Goal: Book appointment/travel/reservation

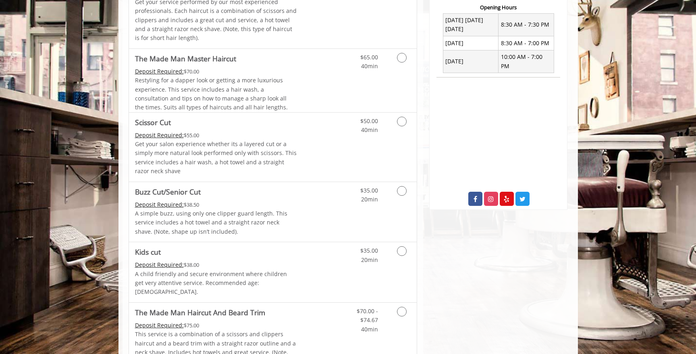
scroll to position [88, 0]
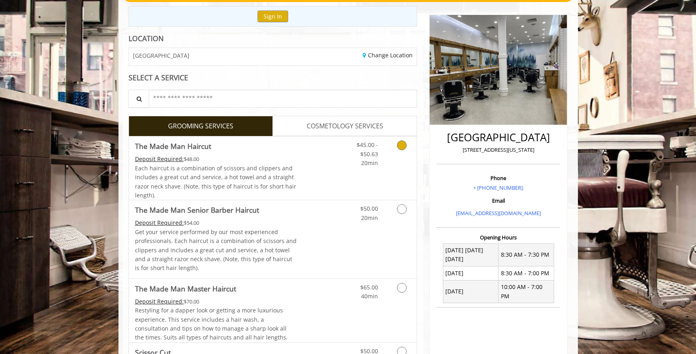
click at [404, 147] on icon "Grooming services" at bounding box center [402, 145] width 10 height 10
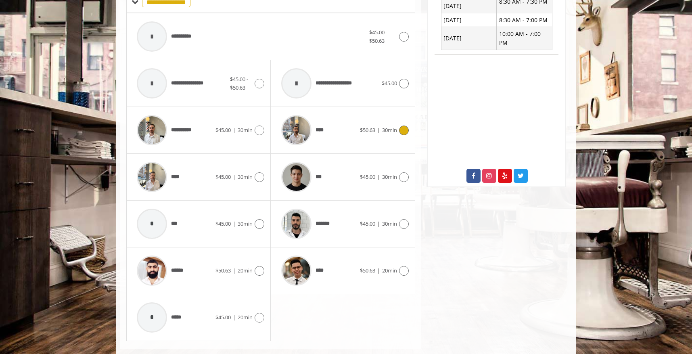
scroll to position [357, 0]
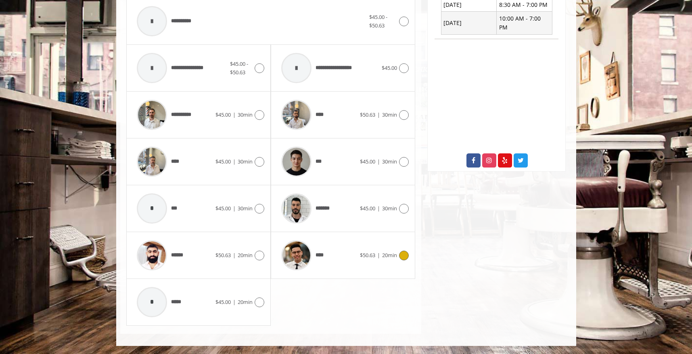
click at [406, 252] on icon at bounding box center [404, 255] width 10 height 10
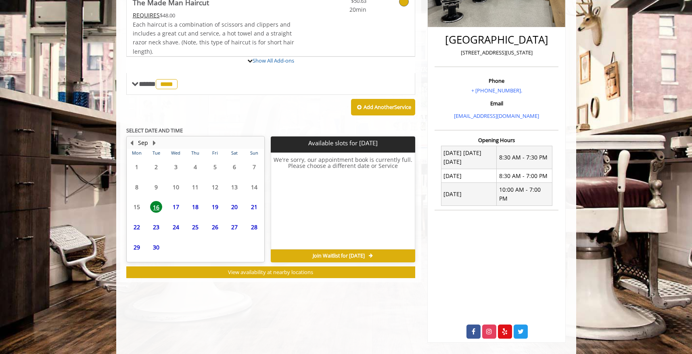
scroll to position [207, 0]
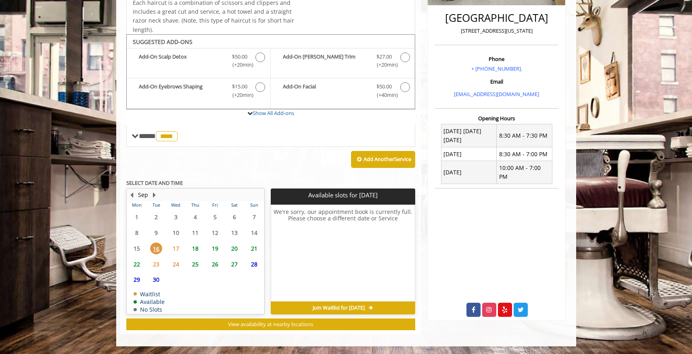
click at [196, 250] on span "18" at bounding box center [195, 248] width 12 height 12
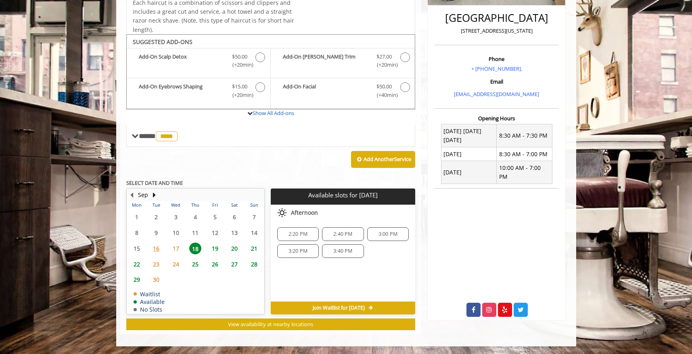
scroll to position [192, 0]
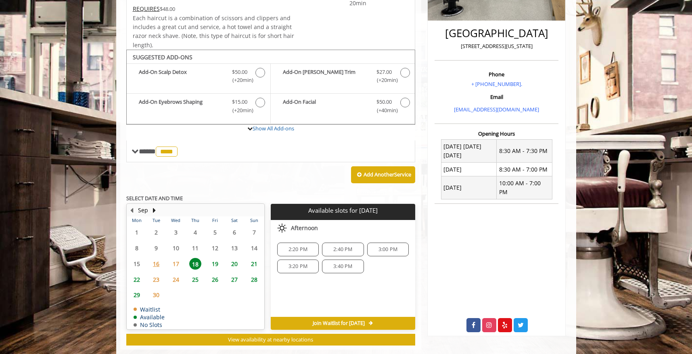
click at [177, 261] on span "17" at bounding box center [176, 264] width 12 height 12
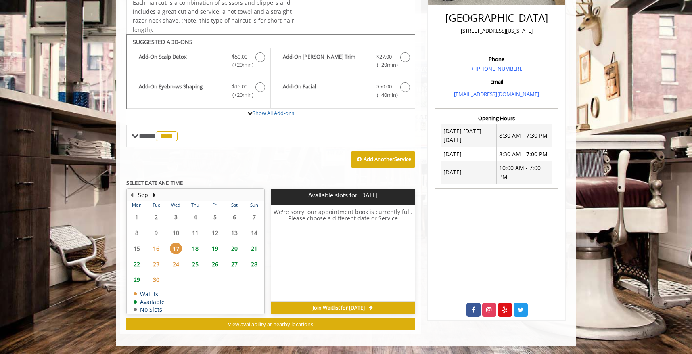
click at [198, 246] on span "18" at bounding box center [195, 248] width 12 height 12
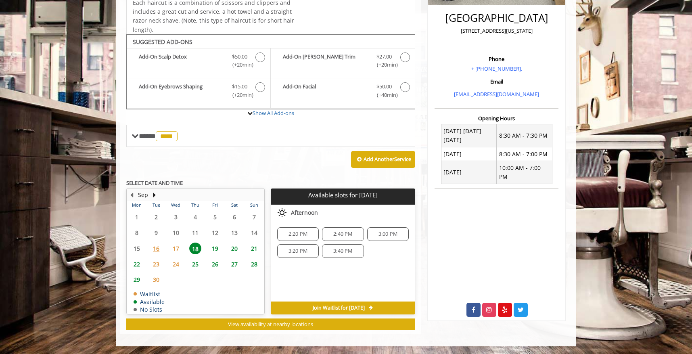
click at [309, 234] on span "2:20 PM" at bounding box center [298, 234] width 34 height 6
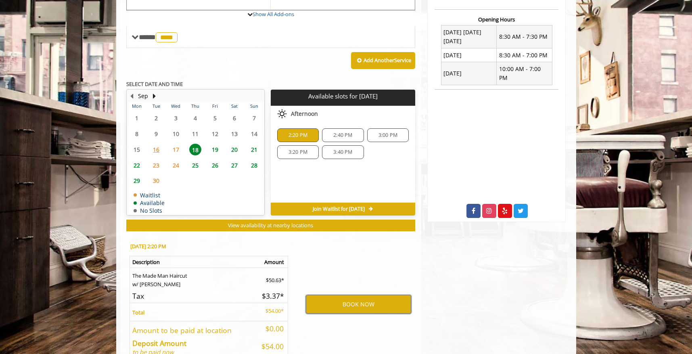
scroll to position [305, 0]
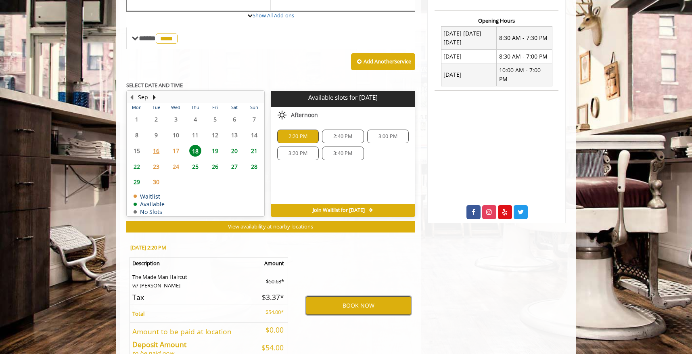
click at [348, 302] on button "BOOK NOW" at bounding box center [358, 305] width 105 height 19
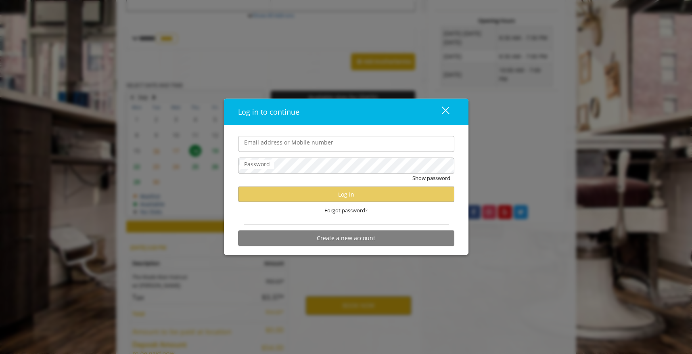
type input "**********"
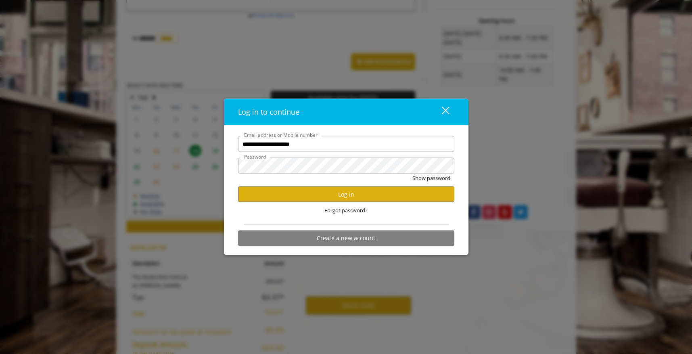
scroll to position [0, 0]
click at [423, 179] on button "Show password" at bounding box center [431, 178] width 38 height 8
click at [423, 179] on button "Hide password" at bounding box center [432, 178] width 36 height 8
click at [368, 193] on button "Log in" at bounding box center [346, 194] width 216 height 16
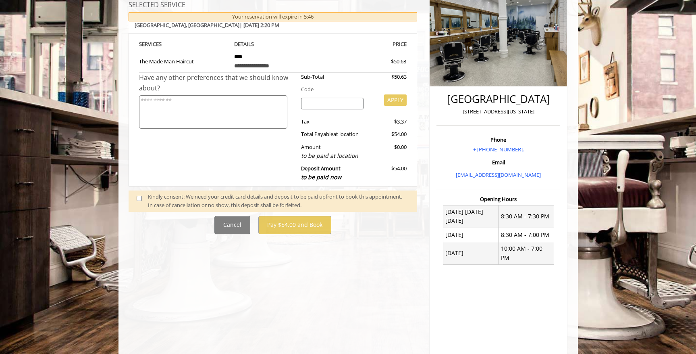
scroll to position [123, 0]
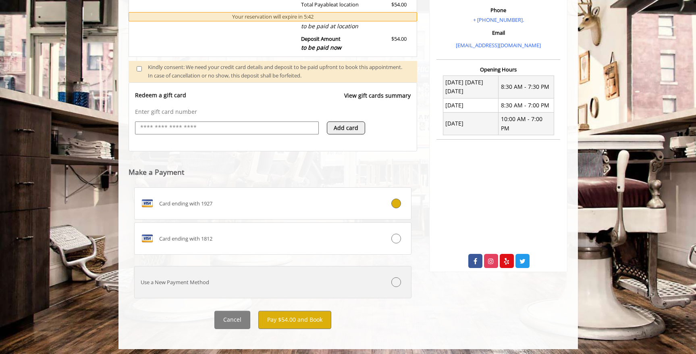
click at [231, 278] on div "Use a New Payment Method" at bounding box center [250, 282] width 231 height 8
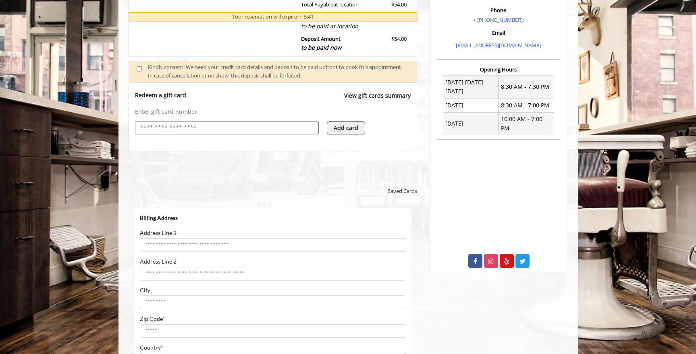
scroll to position [0, 0]
click at [208, 128] on input "text" at bounding box center [227, 128] width 175 height 10
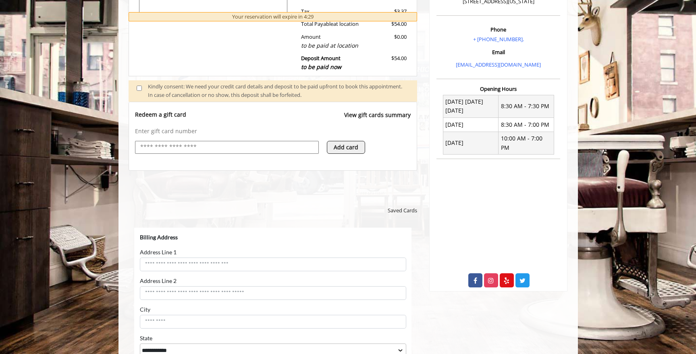
scroll to position [225, 0]
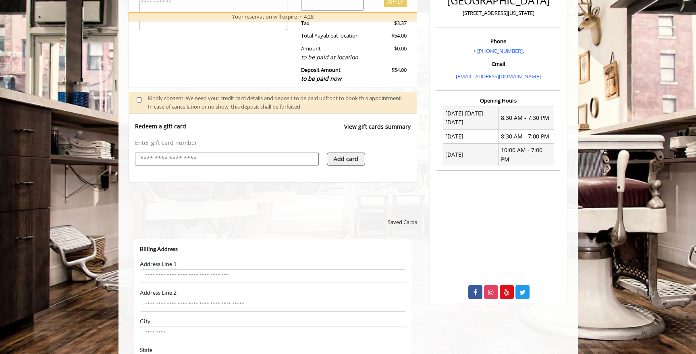
click at [250, 158] on input "text" at bounding box center [227, 159] width 175 height 10
type input "**********"
click at [355, 153] on button "Add card" at bounding box center [346, 158] width 38 height 13
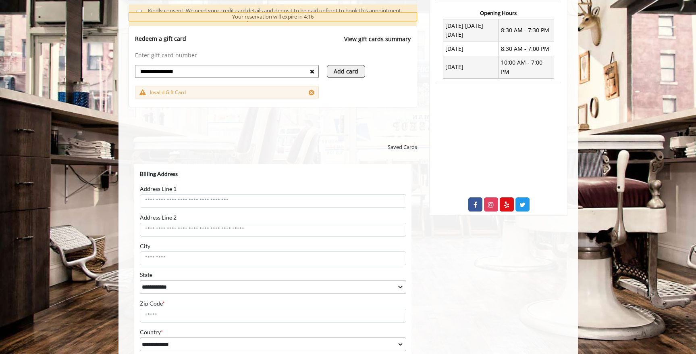
scroll to position [311, 0]
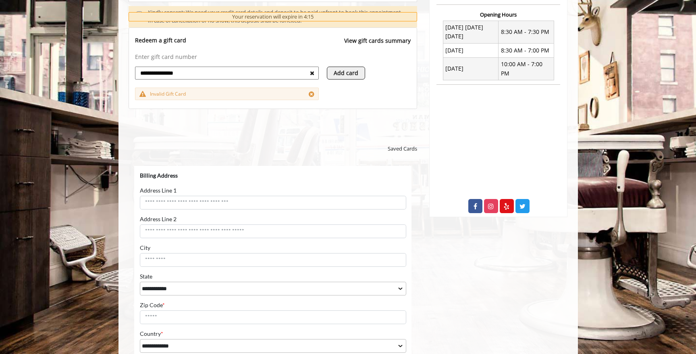
click at [301, 131] on h5 at bounding box center [273, 130] width 289 height 8
click at [312, 71] on icon at bounding box center [312, 73] width 4 height 6
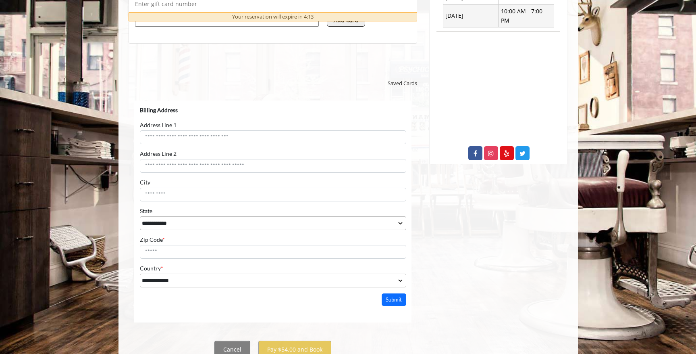
scroll to position [377, 0]
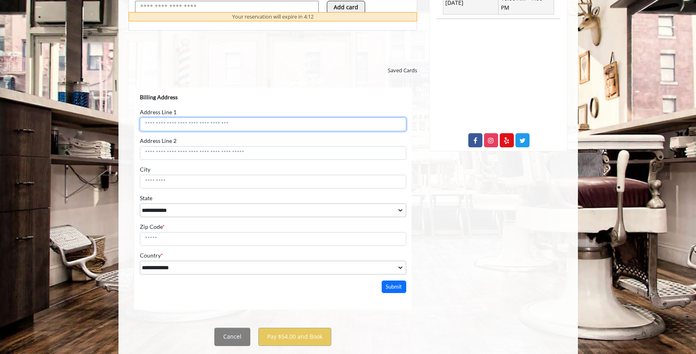
click at [315, 127] on input "Address Line 1" at bounding box center [273, 124] width 267 height 14
type input "**********"
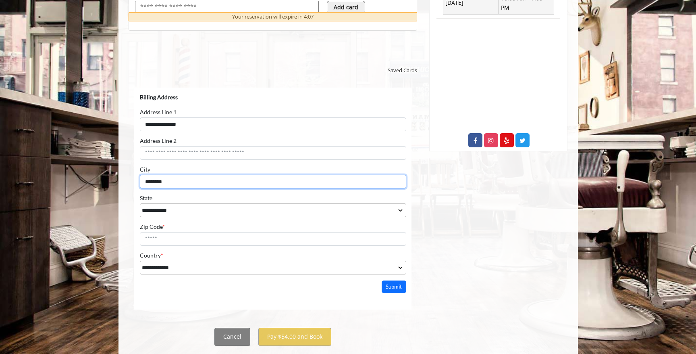
type input "********"
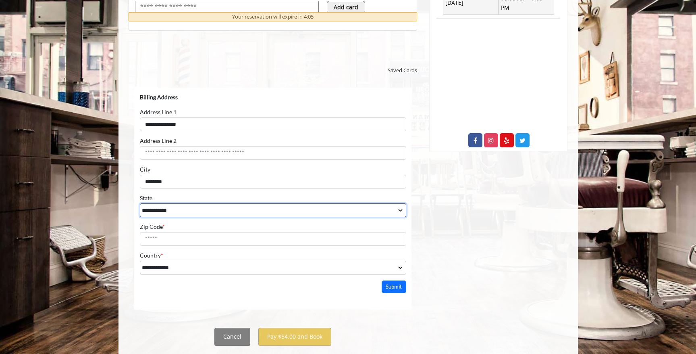
click at [267, 213] on select "**********" at bounding box center [273, 210] width 267 height 14
select select "**"
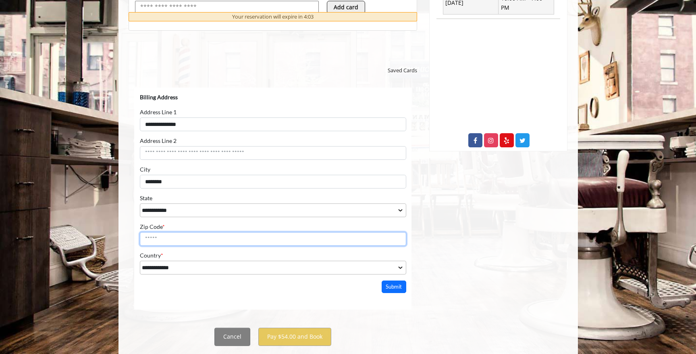
click at [232, 238] on input "Zip Code *" at bounding box center [273, 238] width 267 height 14
type input "*****"
click at [388, 285] on button "Submit" at bounding box center [394, 286] width 25 height 13
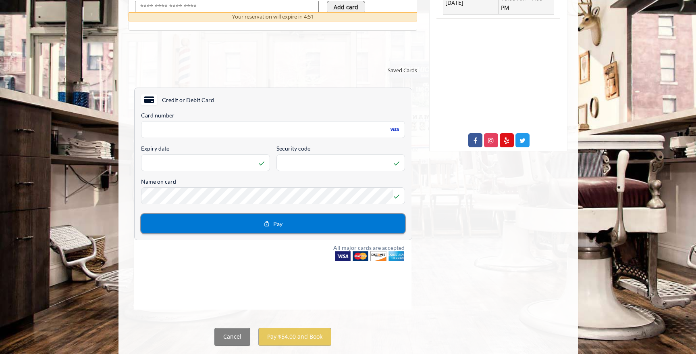
click at [309, 220] on button "Pay" at bounding box center [273, 222] width 264 height 19
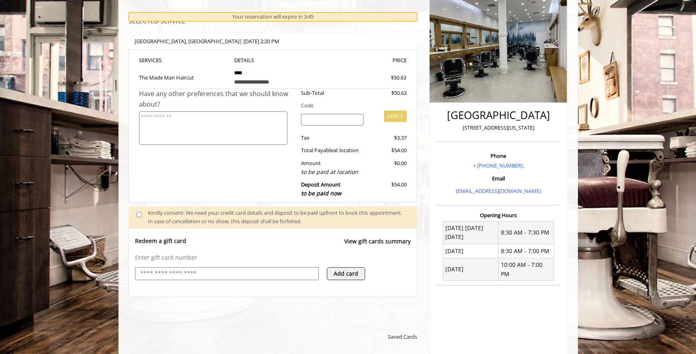
scroll to position [113, 0]
